Goal: Information Seeking & Learning: Learn about a topic

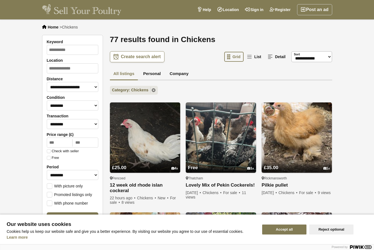
click at [329, 230] on button "Reject optional" at bounding box center [331, 229] width 44 height 10
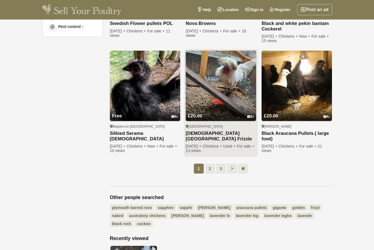
scroll to position [377, 0]
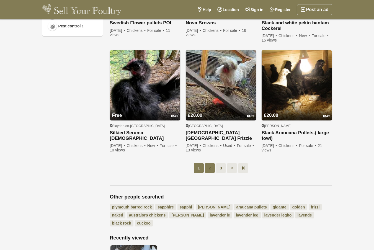
click at [209, 170] on link "2" at bounding box center [210, 168] width 10 height 10
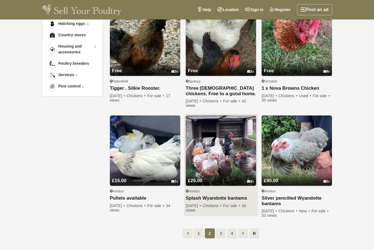
scroll to position [317, 0]
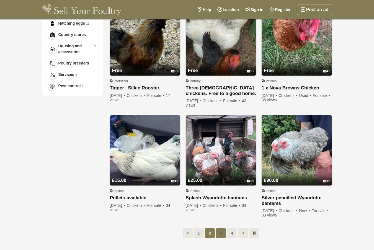
click at [220, 233] on link "3" at bounding box center [221, 233] width 10 height 10
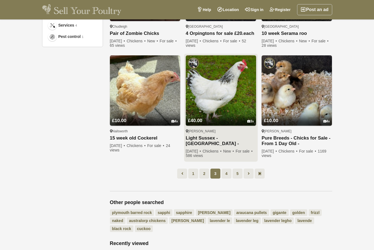
scroll to position [366, 0]
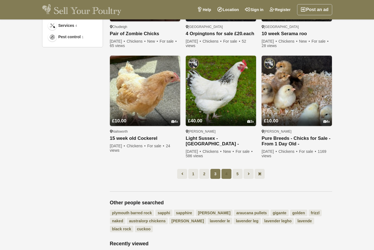
click at [225, 172] on link "4" at bounding box center [226, 174] width 10 height 10
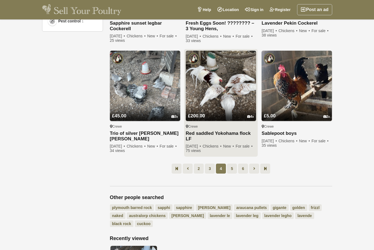
scroll to position [381, 0]
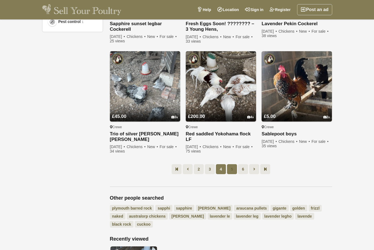
click at [232, 168] on link "5" at bounding box center [232, 169] width 10 height 10
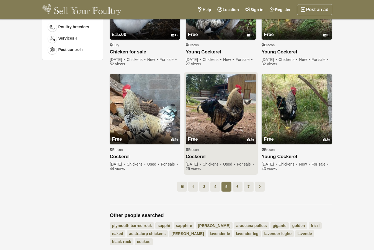
scroll to position [352, 0]
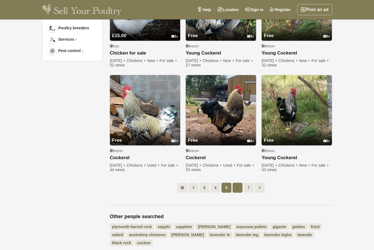
click at [239, 190] on link "6" at bounding box center [238, 188] width 10 height 10
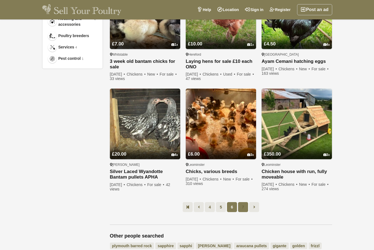
click at [244, 203] on link "7" at bounding box center [243, 207] width 10 height 10
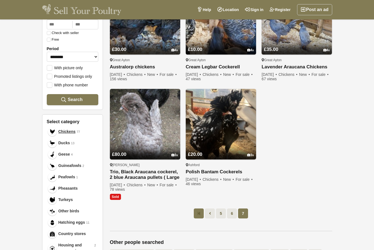
click at [197, 210] on link at bounding box center [199, 213] width 10 height 10
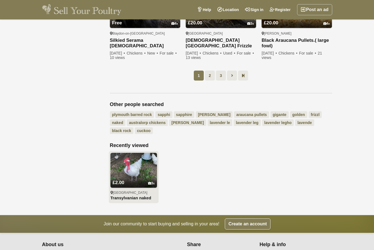
click at [141, 169] on link "£2.00 3" at bounding box center [133, 178] width 47 height 18
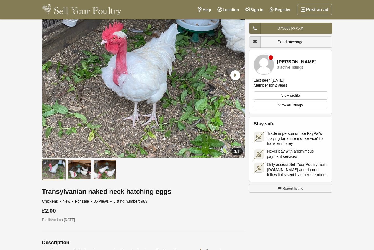
scroll to position [37, 0]
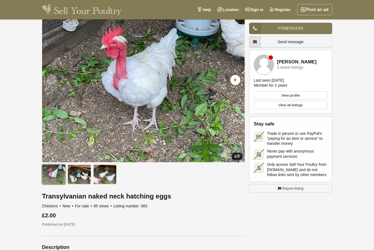
click at [231, 80] on icon "Next slide" at bounding box center [235, 80] width 10 height 10
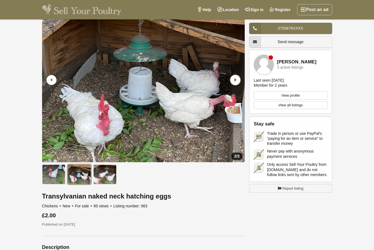
click at [231, 81] on icon "Next slide" at bounding box center [235, 80] width 10 height 10
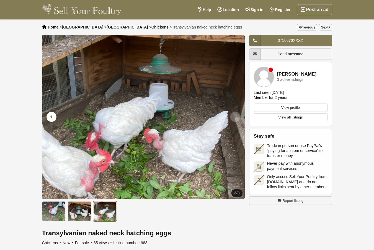
scroll to position [0, 0]
